Goal: Information Seeking & Learning: Learn about a topic

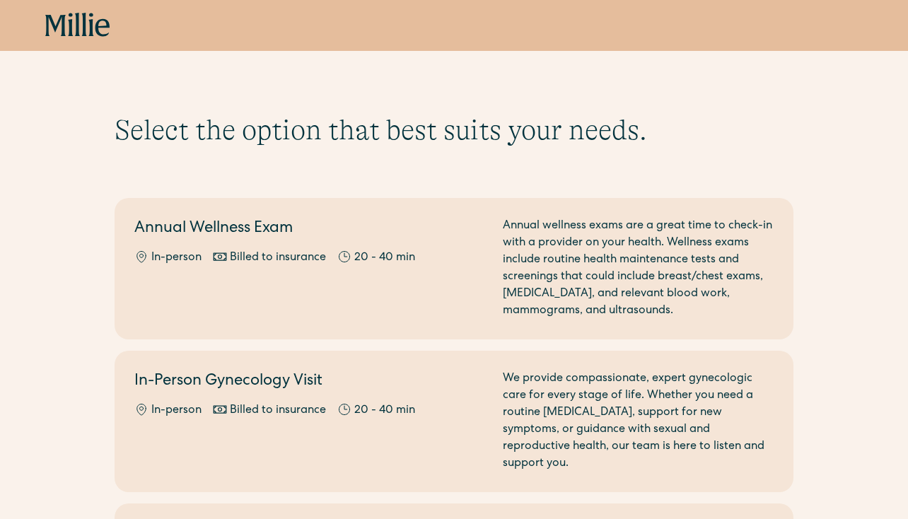
click at [66, 33] on icon at bounding box center [77, 25] width 65 height 25
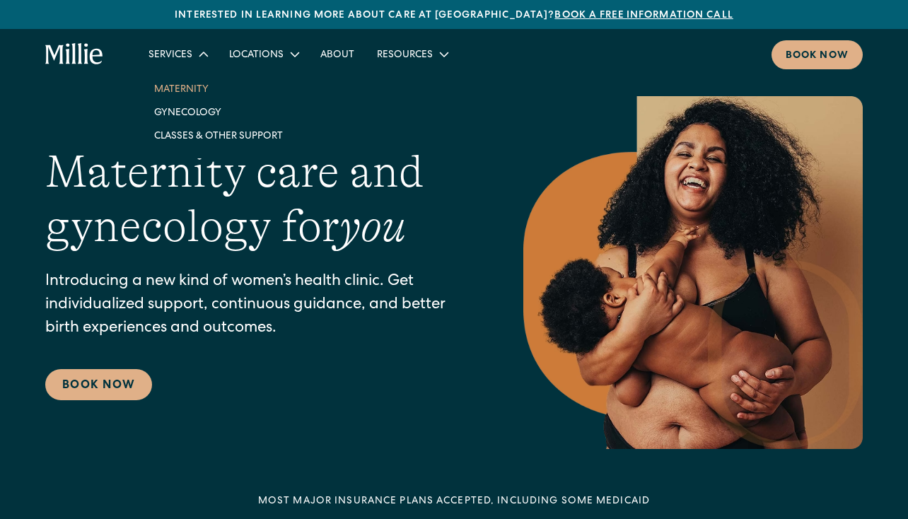
click at [192, 88] on link "Maternity" at bounding box center [218, 88] width 151 height 23
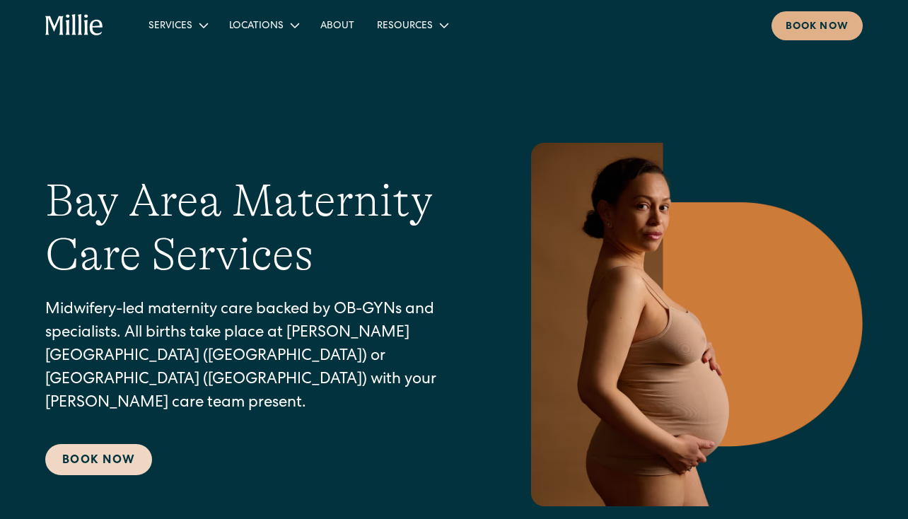
click at [110, 450] on link "Book Now" at bounding box center [98, 459] width 107 height 31
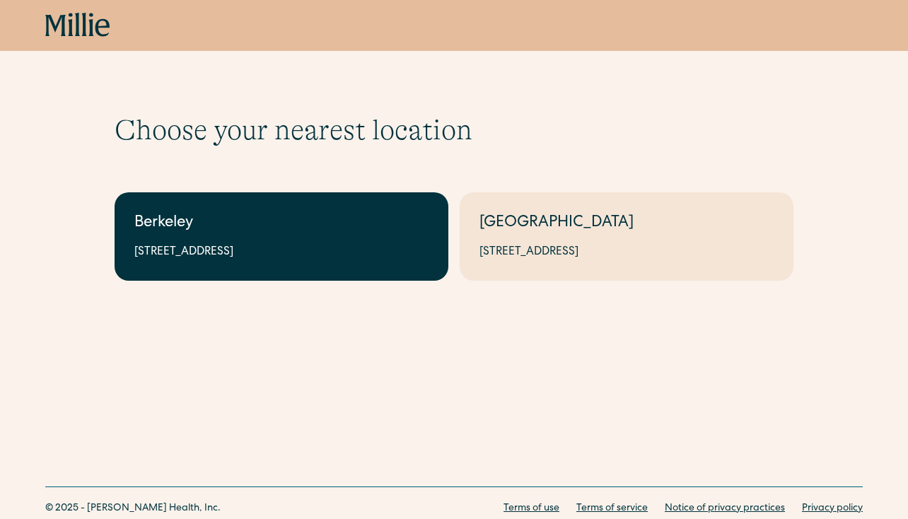
click at [267, 233] on div "Berkeley" at bounding box center [281, 223] width 294 height 23
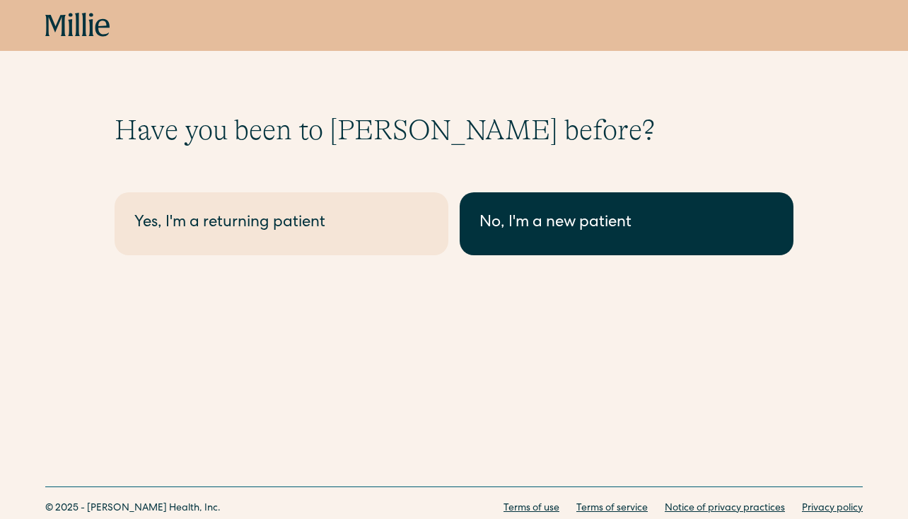
click at [567, 223] on div "No, I'm a new patient" at bounding box center [626, 223] width 294 height 23
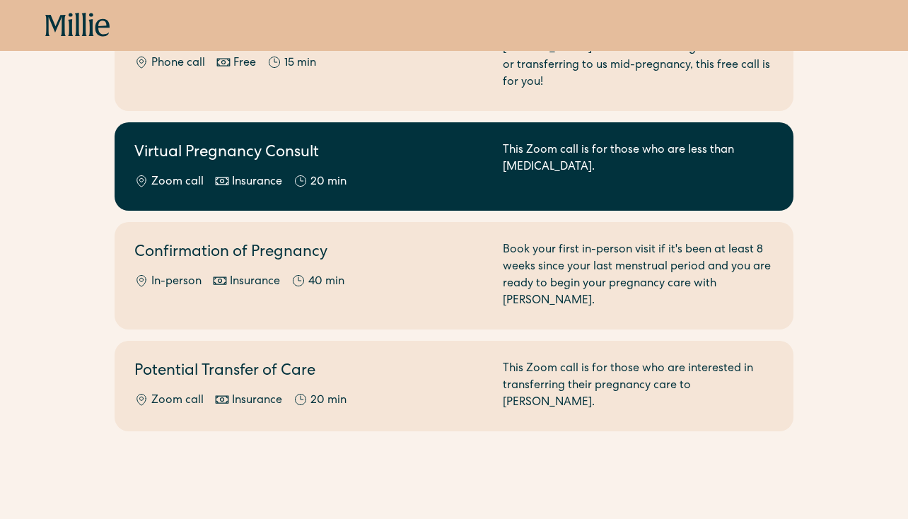
scroll to position [228, 0]
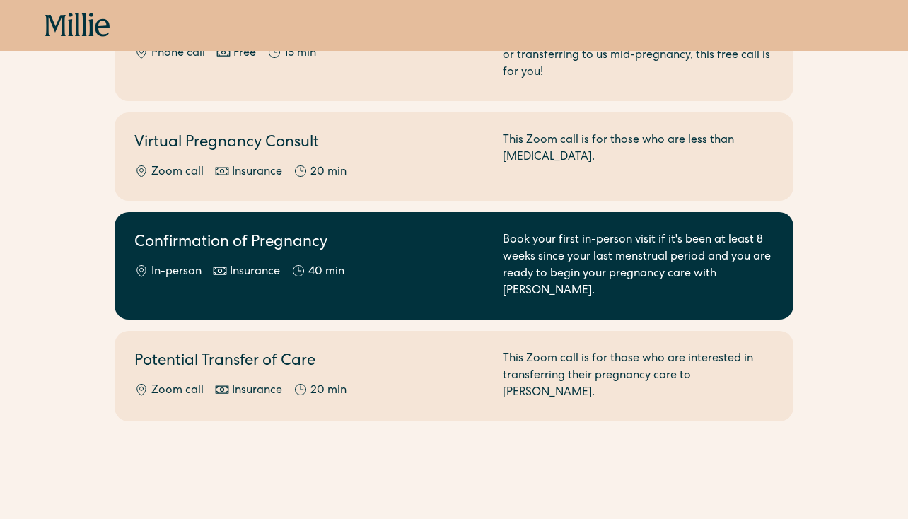
click at [388, 264] on div "In-person Insurance 40 min" at bounding box center [309, 272] width 351 height 17
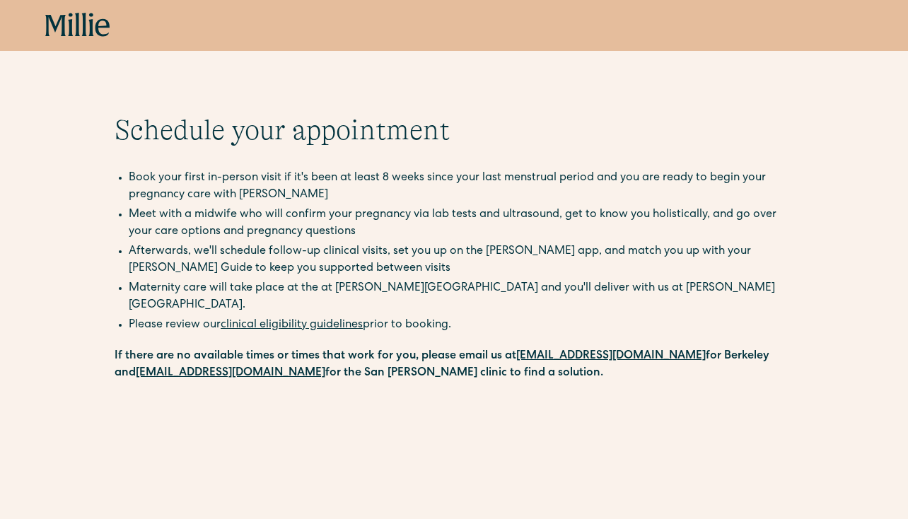
click at [71, 18] on icon at bounding box center [77, 25] width 65 height 25
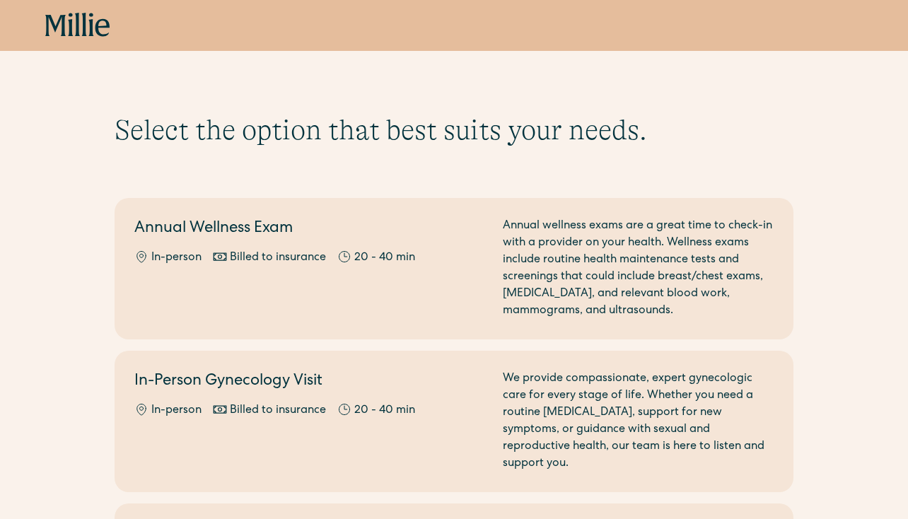
click at [91, 33] on icon at bounding box center [91, 24] width 5 height 23
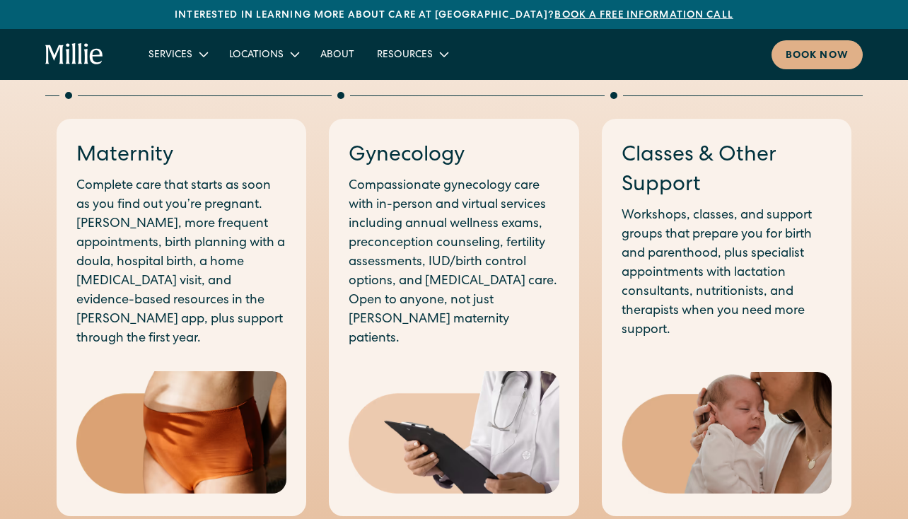
scroll to position [703, 0]
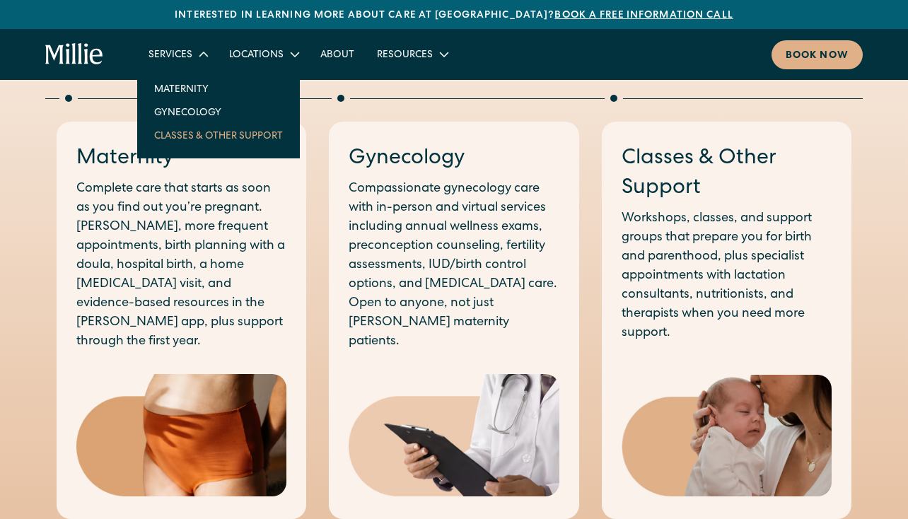
click at [184, 145] on link "Classes & Other Support" at bounding box center [218, 135] width 151 height 23
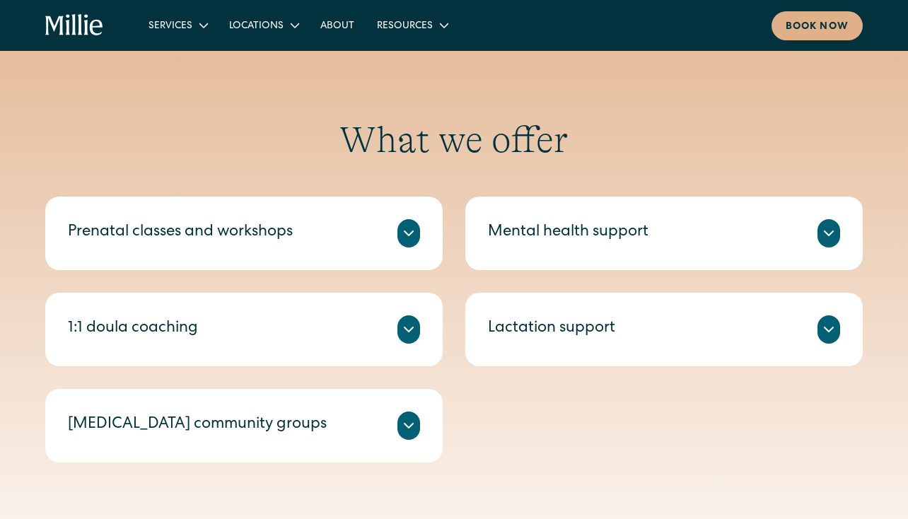
scroll to position [551, 0]
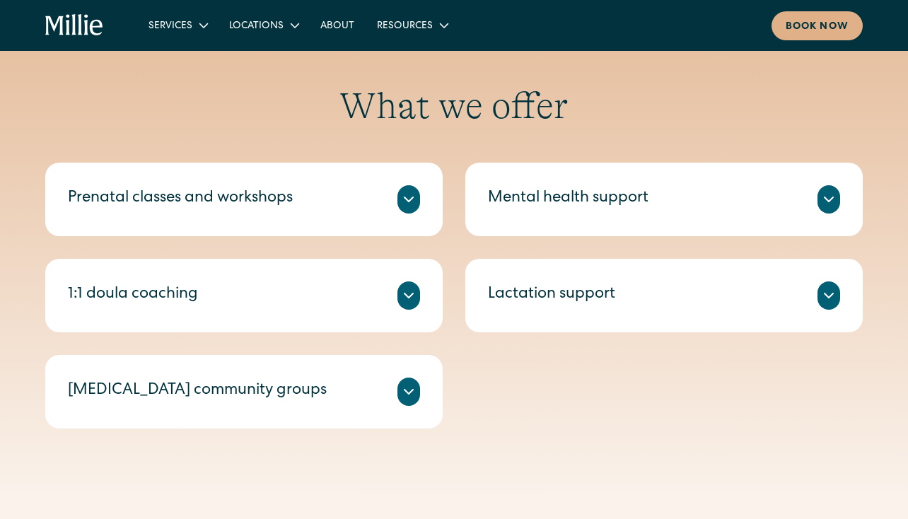
click at [405, 199] on icon at bounding box center [408, 199] width 17 height 17
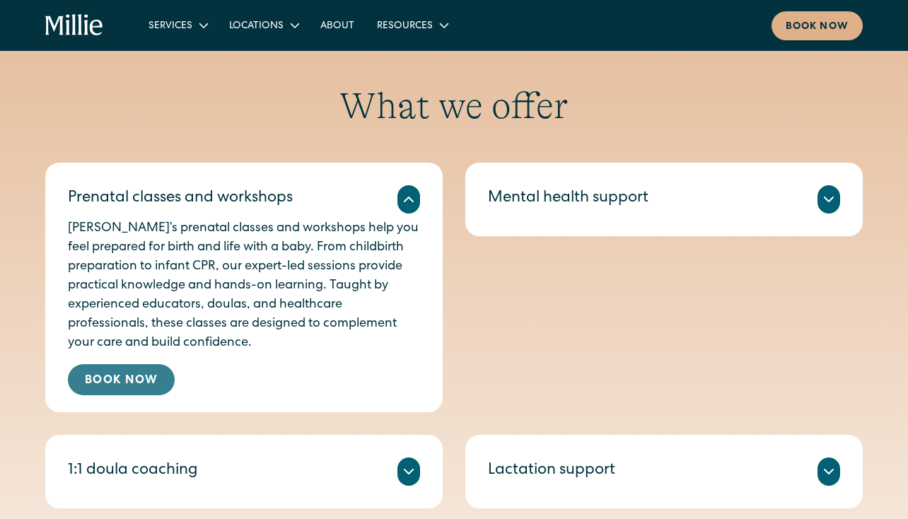
click at [147, 380] on link "Book Now" at bounding box center [121, 379] width 107 height 31
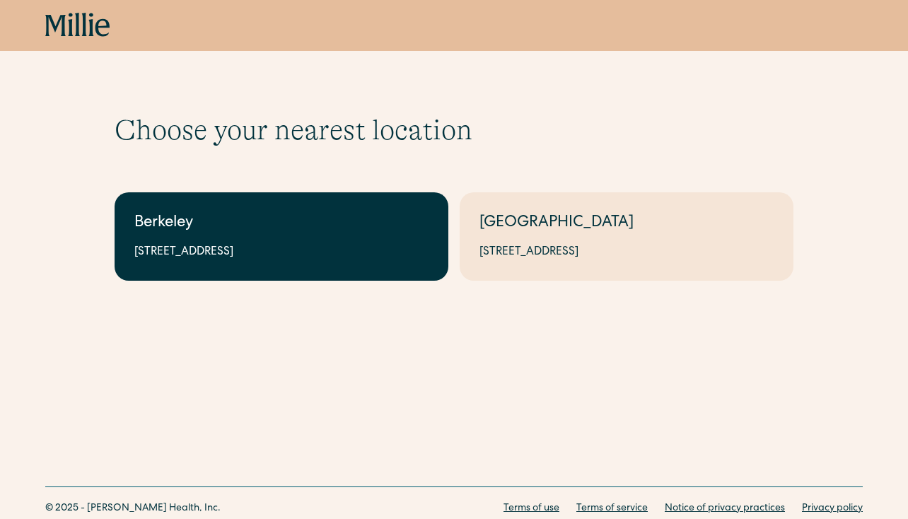
click at [240, 223] on div "Berkeley" at bounding box center [281, 223] width 294 height 23
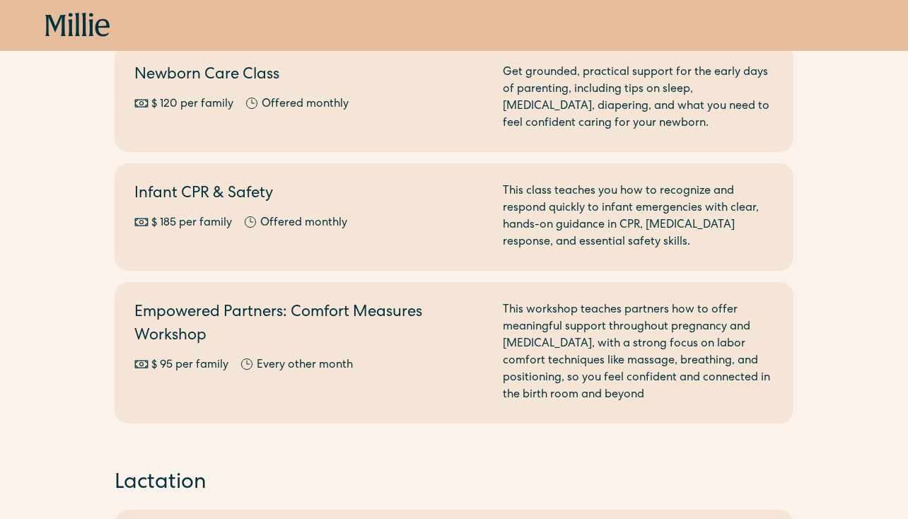
scroll to position [451, 0]
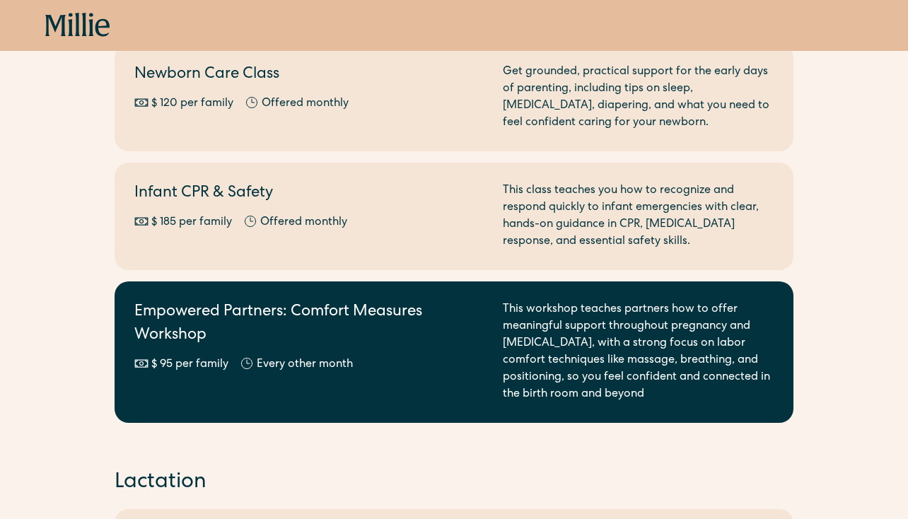
click at [217, 334] on h2 "Empowered Partners: Comfort Measures Workshop" at bounding box center [309, 324] width 351 height 47
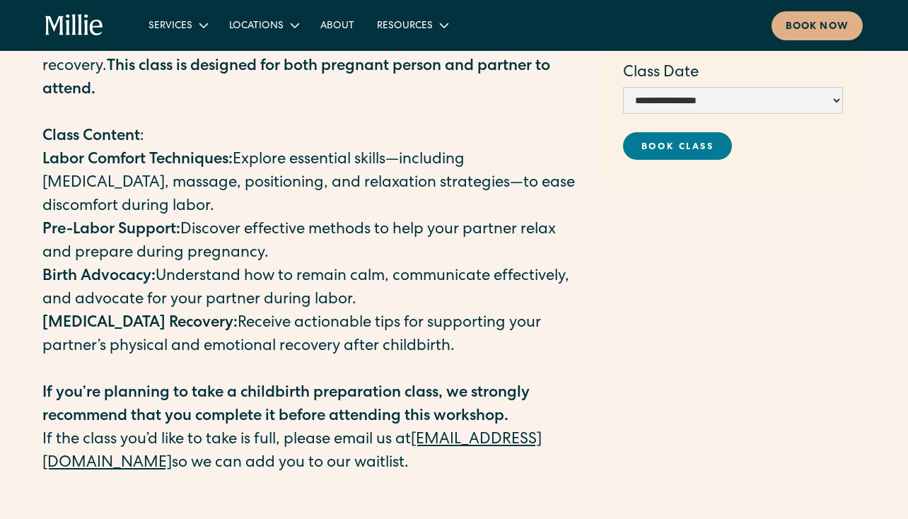
scroll to position [273, 0]
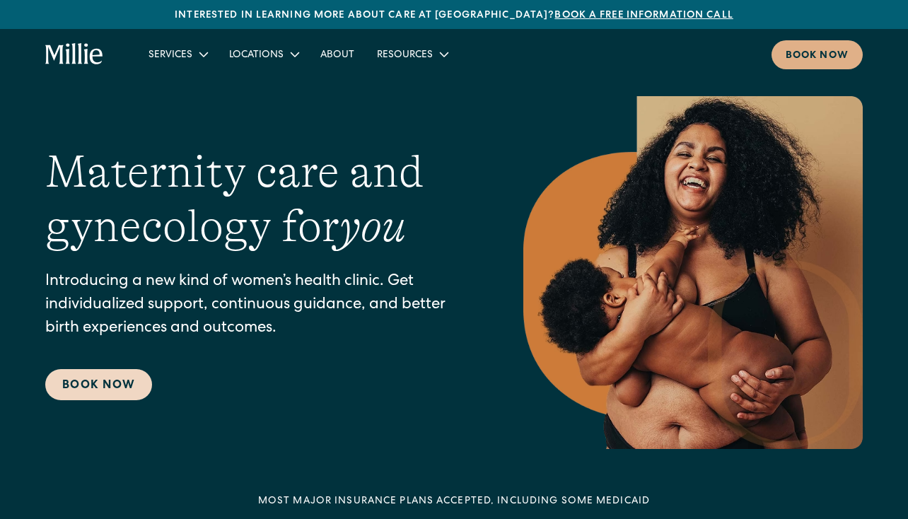
click at [100, 375] on link "Book Now" at bounding box center [98, 384] width 107 height 31
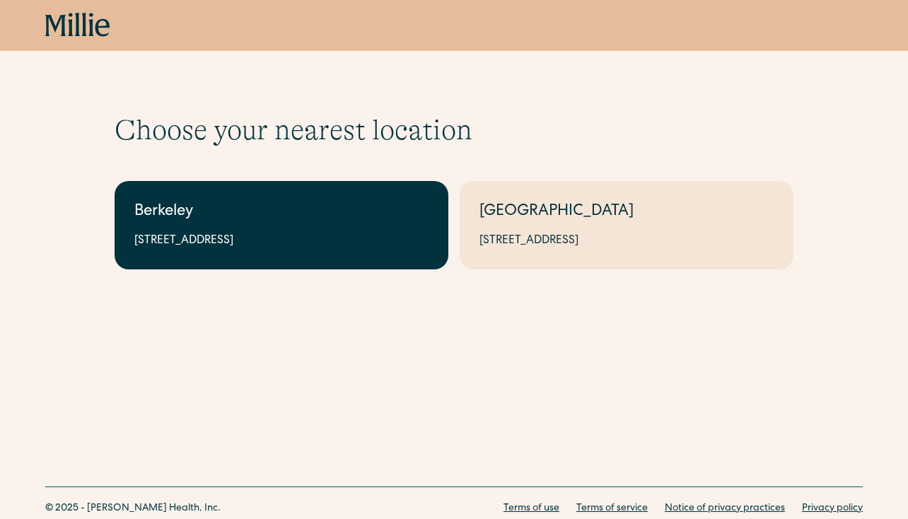
click at [257, 243] on div "[STREET_ADDRESS]" at bounding box center [281, 241] width 294 height 17
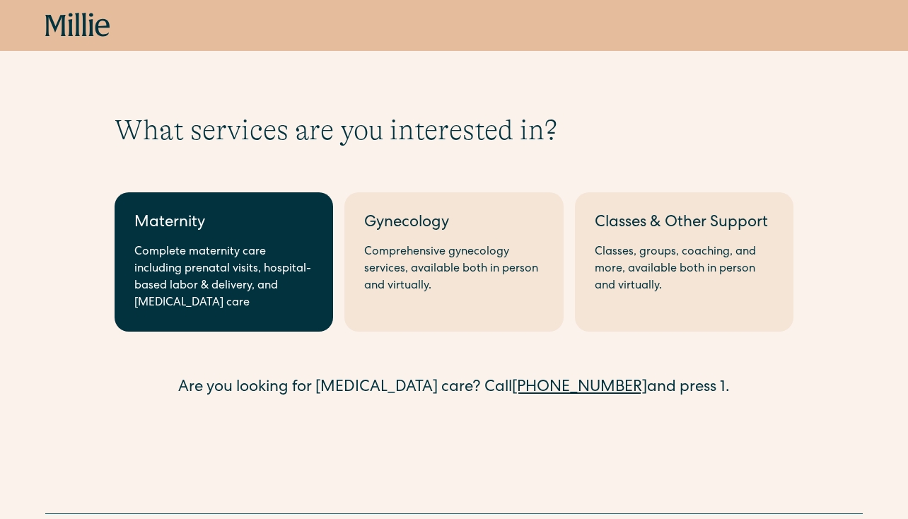
click at [226, 256] on div "Complete maternity care including prenatal visits, hospital-based labor & deliv…" at bounding box center [223, 278] width 179 height 68
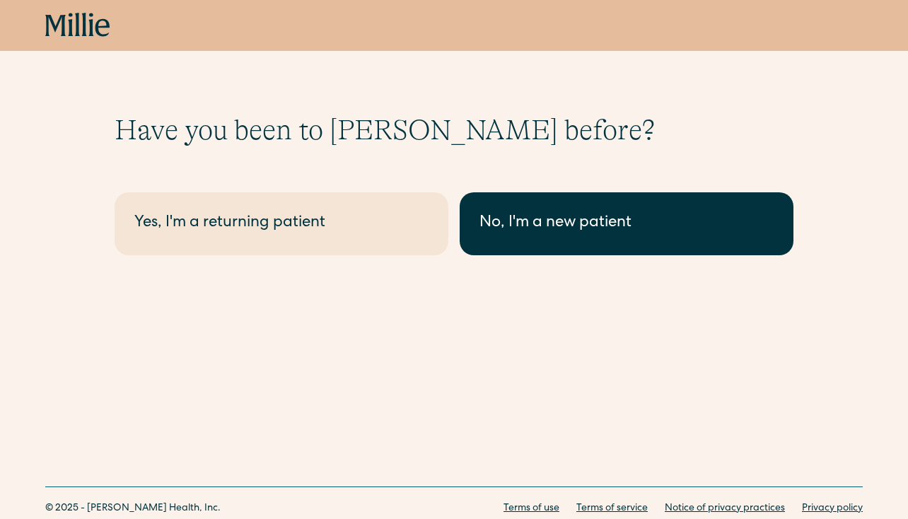
click at [537, 242] on link "No, I'm a new patient" at bounding box center [627, 223] width 334 height 63
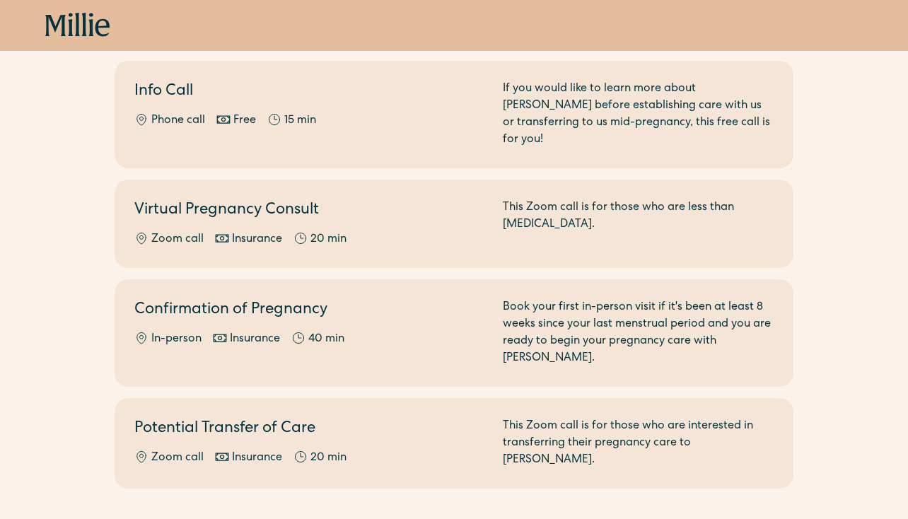
scroll to position [163, 0]
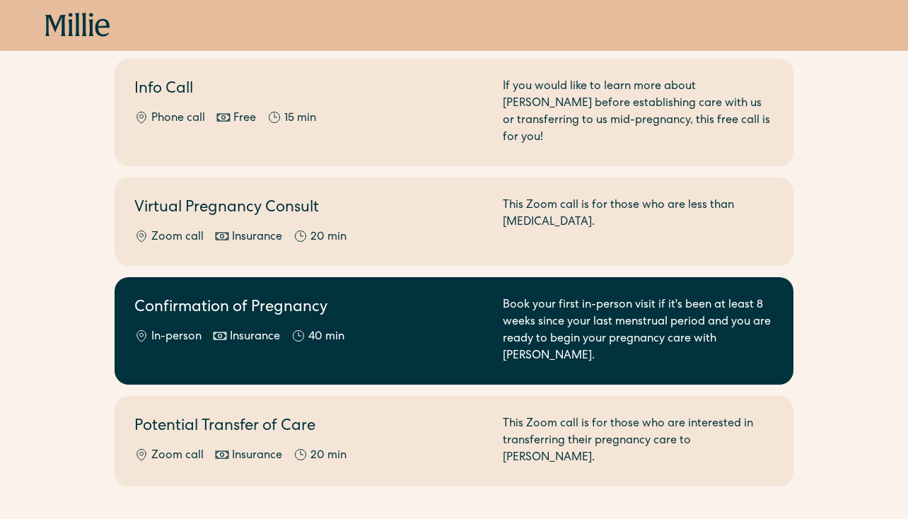
click at [385, 310] on div "Confirmation of Pregnancy In-person Insurance 40 min" at bounding box center [309, 331] width 351 height 68
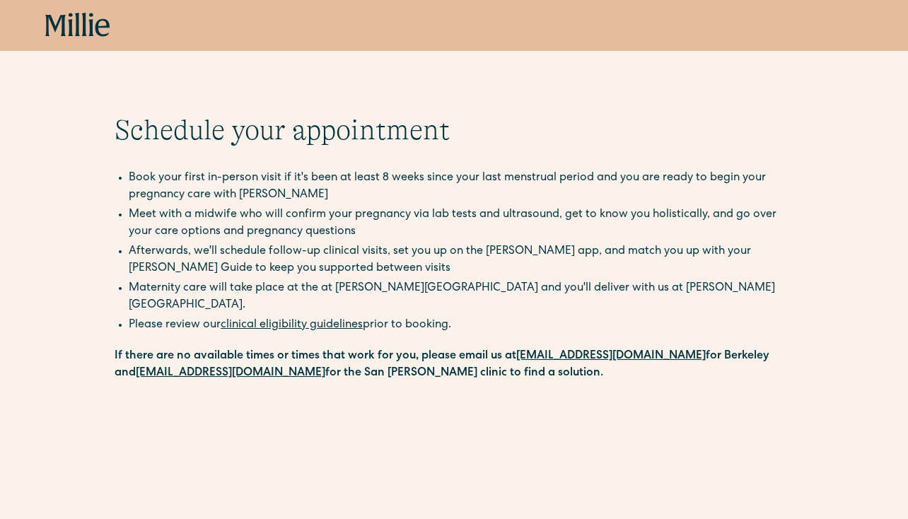
click at [87, 28] on icon at bounding box center [77, 25] width 65 height 25
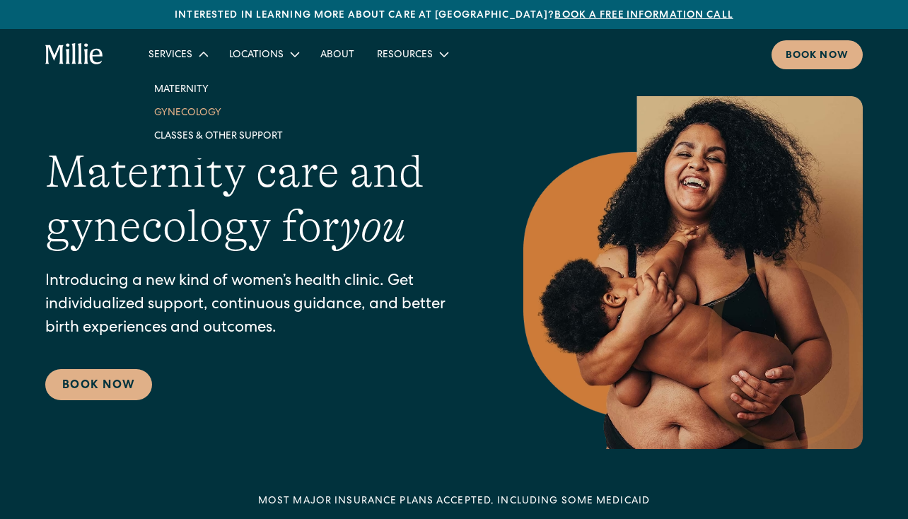
click at [201, 114] on link "Gynecology" at bounding box center [218, 111] width 151 height 23
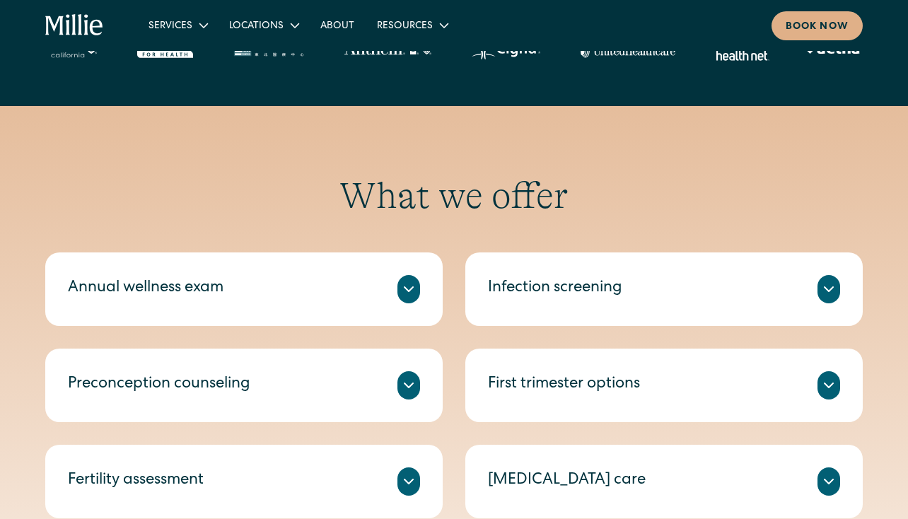
scroll to position [637, 0]
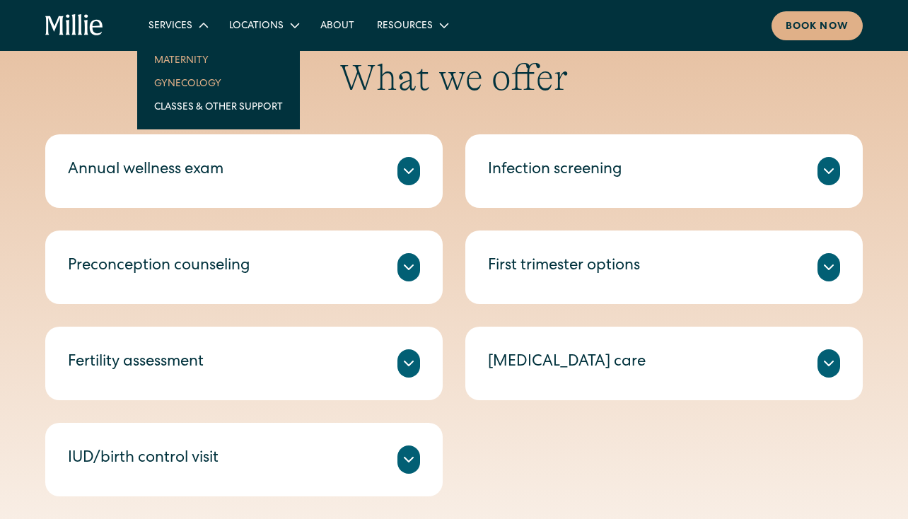
click at [183, 60] on link "Maternity" at bounding box center [218, 59] width 151 height 23
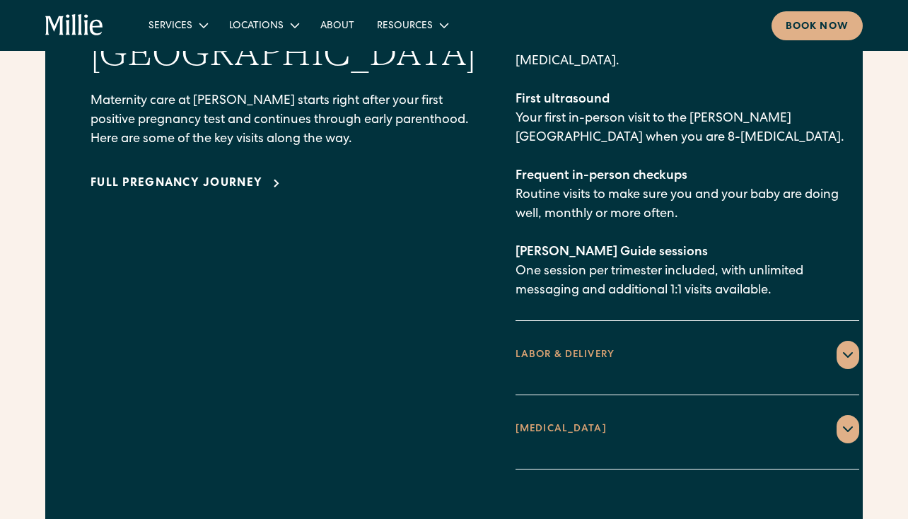
scroll to position [2142, 0]
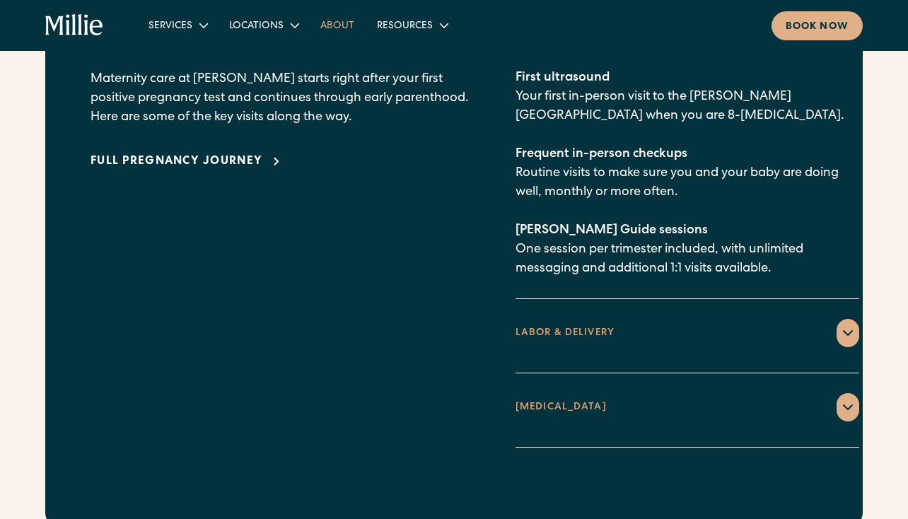
click at [333, 30] on link "About" at bounding box center [337, 24] width 57 height 23
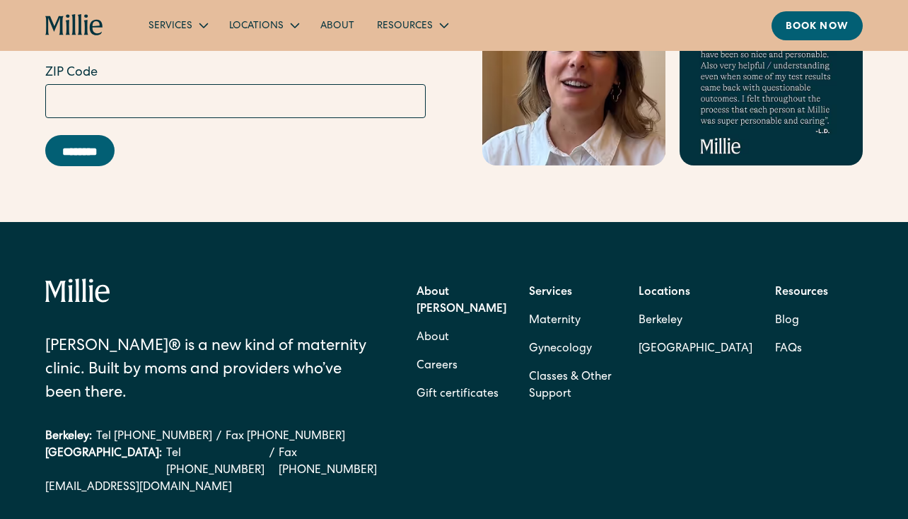
scroll to position [4366, 0]
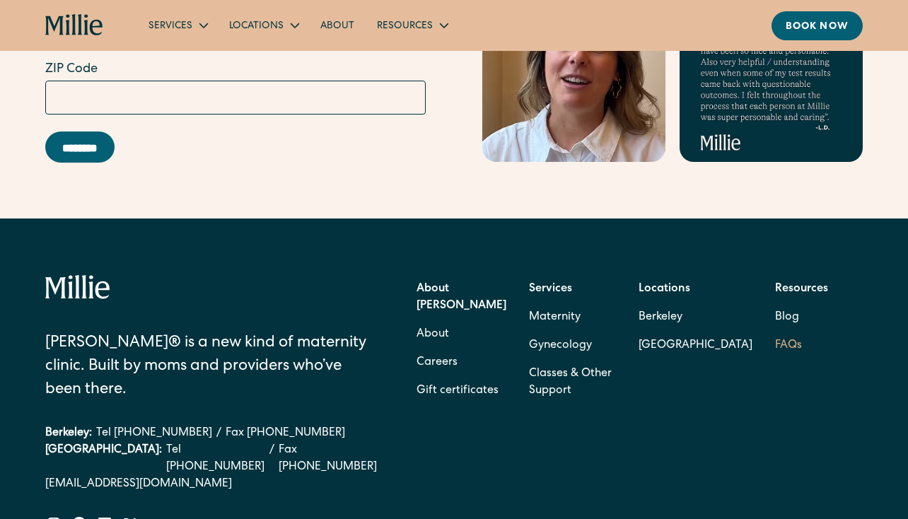
click at [779, 352] on link "FAQs" at bounding box center [788, 346] width 27 height 28
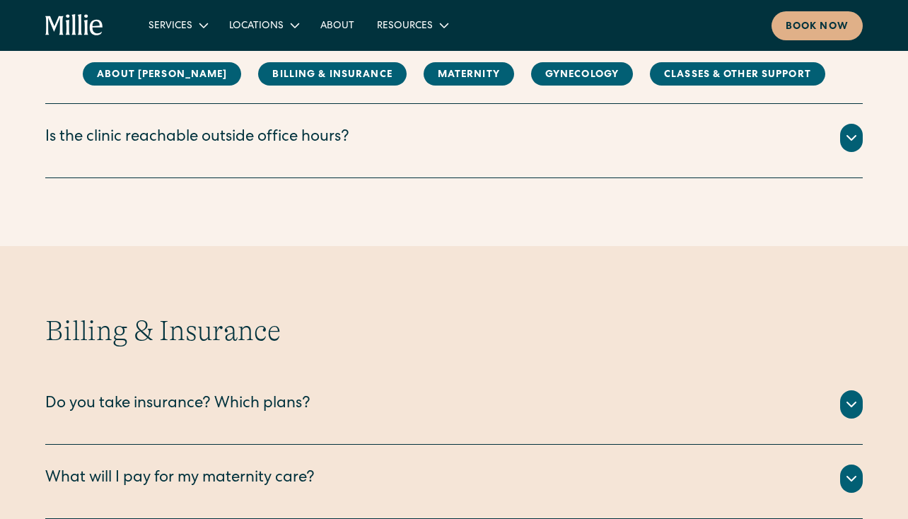
scroll to position [546, 0]
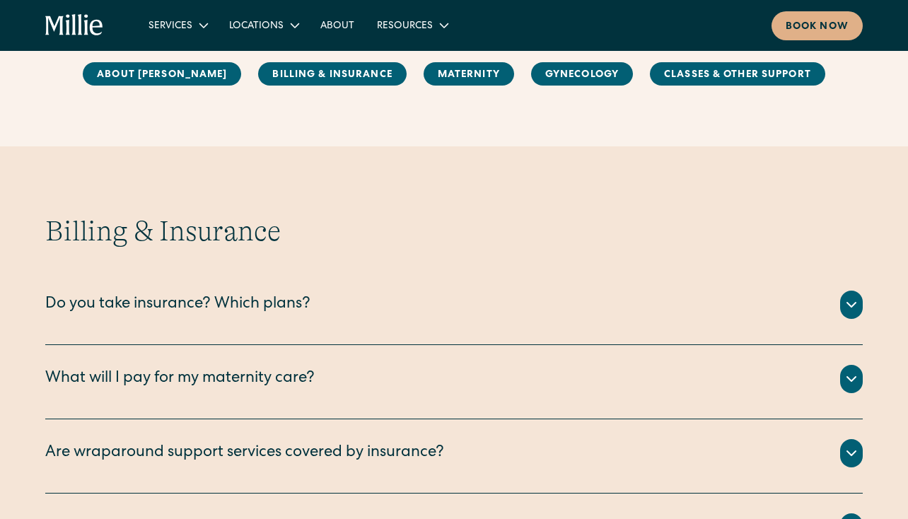
click at [291, 374] on div "What will I pay for my maternity care?" at bounding box center [179, 379] width 269 height 23
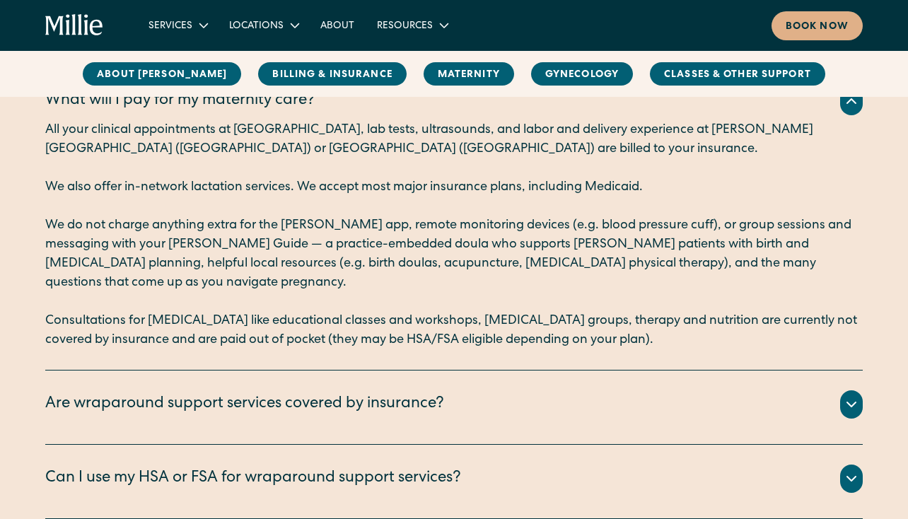
scroll to position [829, 0]
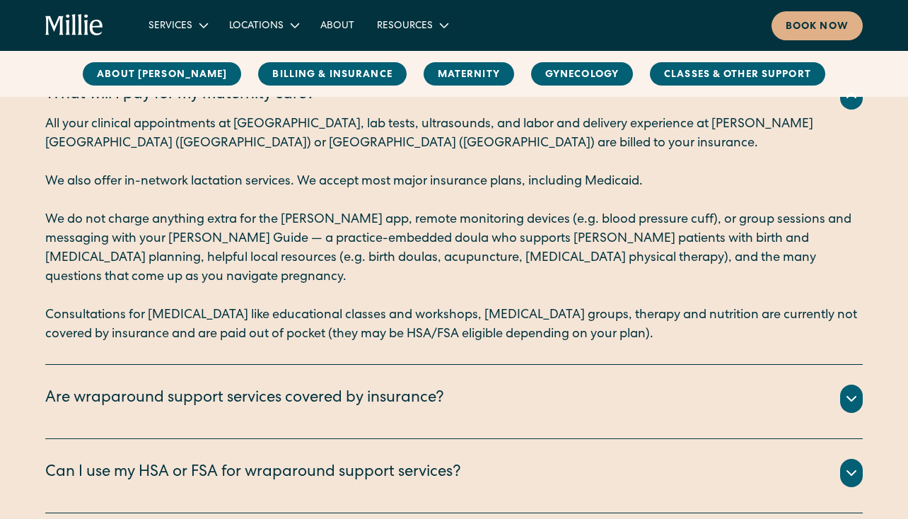
click at [347, 387] on div "Are wraparound support services covered by insurance?" at bounding box center [244, 398] width 399 height 23
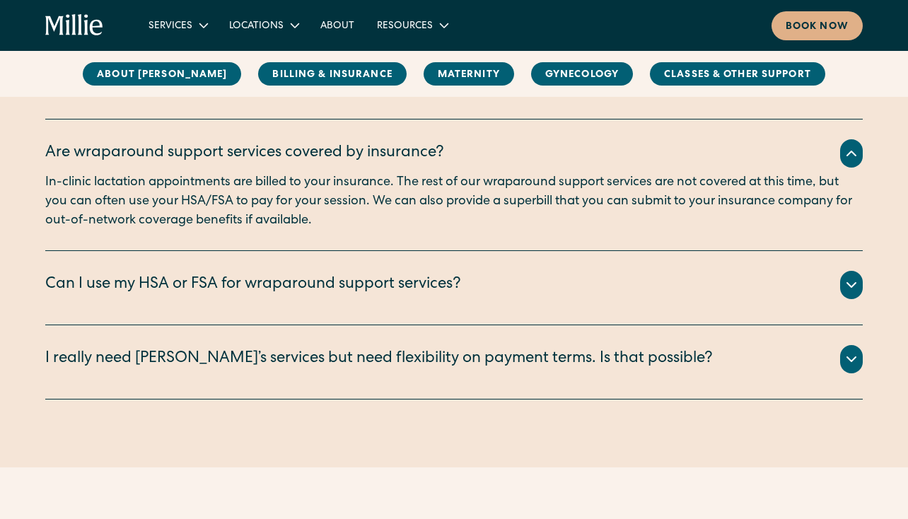
scroll to position [1076, 0]
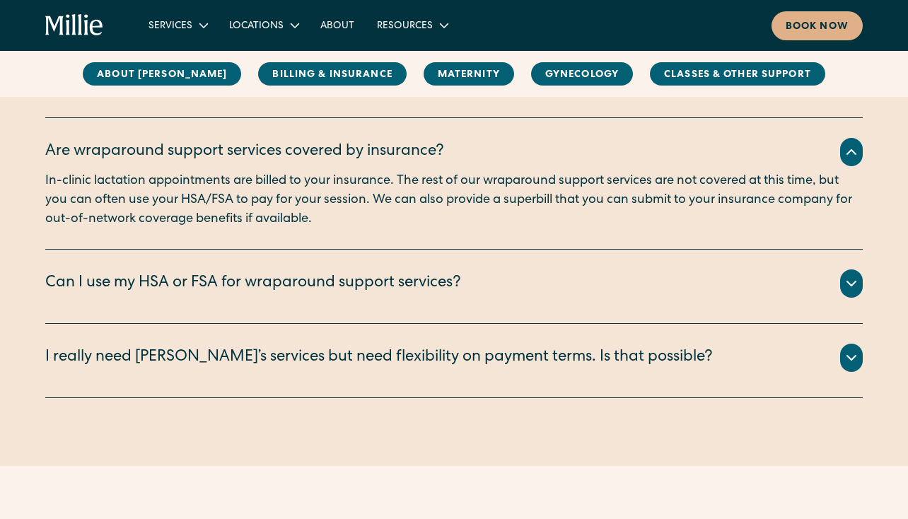
click at [347, 346] on div "I really need Millie’s services but need flexibility on payment terms. Is that …" at bounding box center [378, 357] width 667 height 23
